Goal: Information Seeking & Learning: Learn about a topic

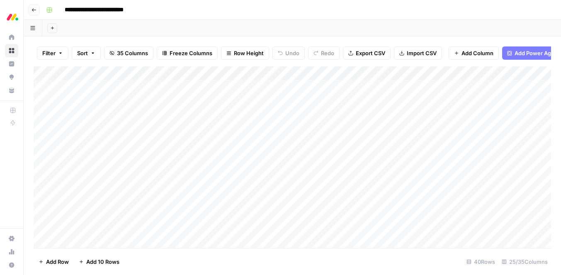
click at [48, 52] on span "Filter" at bounding box center [48, 53] width 13 height 8
click at [70, 94] on button "Add Filter" at bounding box center [201, 94] width 309 height 11
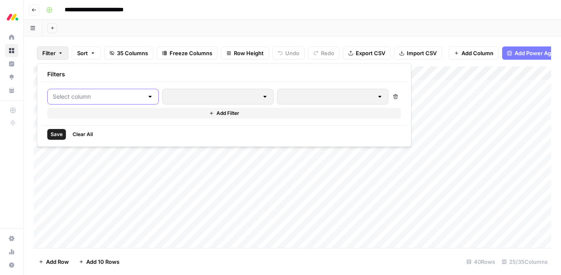
click at [87, 100] on input "text" at bounding box center [98, 96] width 91 height 8
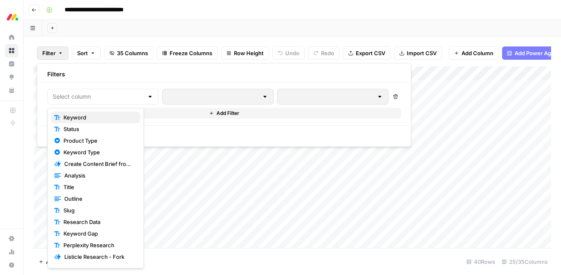
click at [89, 116] on span "Keyword" at bounding box center [98, 117] width 70 height 8
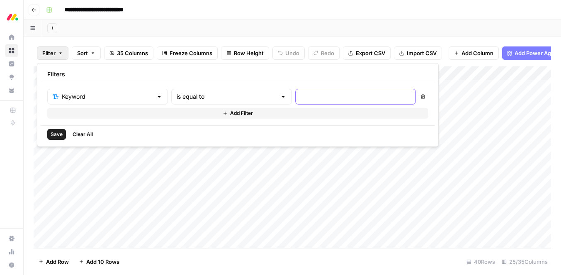
click at [301, 97] on input "text" at bounding box center [356, 96] width 110 height 8
type input "change management tool"
click at [52, 136] on span "Save" at bounding box center [57, 134] width 12 height 7
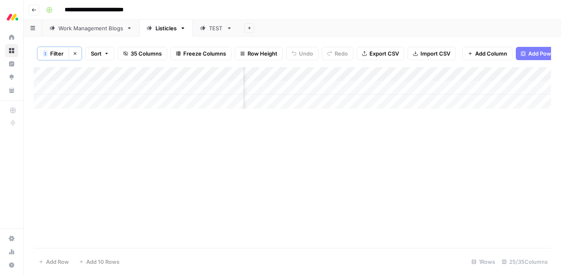
scroll to position [0, 1394]
